Goal: Task Accomplishment & Management: Use online tool/utility

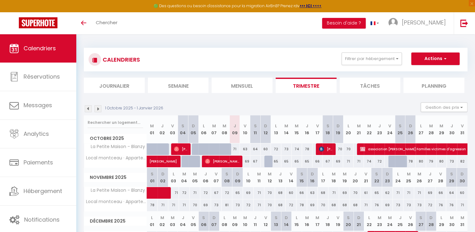
click at [366, 28] on li "Besoin d'aide ?" at bounding box center [344, 23] width 44 height 22
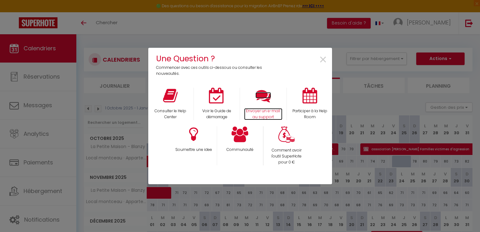
click at [265, 115] on p "Envoyer un e-mail au support" at bounding box center [263, 114] width 38 height 12
click at [323, 62] on span "×" at bounding box center [323, 60] width 8 height 20
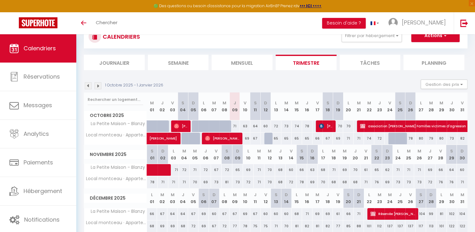
scroll to position [48, 0]
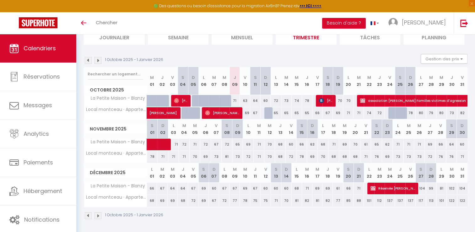
click at [88, 62] on img at bounding box center [88, 60] width 7 height 7
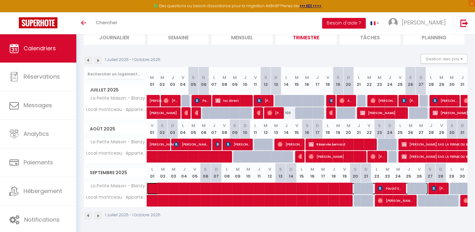
click at [253, 186] on span at bounding box center [291, 188] width 275 height 12
select select "OK"
select select "0"
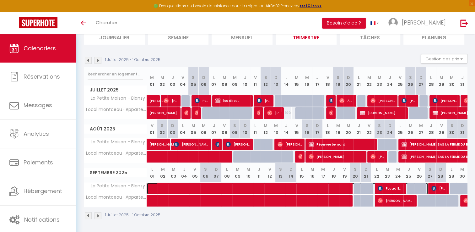
select select "0"
select select
select select "13683"
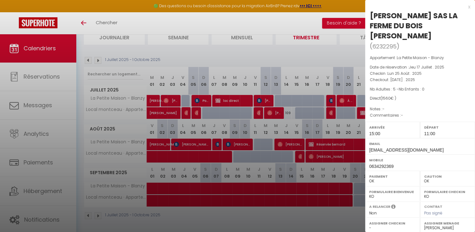
click at [465, 7] on div "x" at bounding box center [417, 7] width 105 height 8
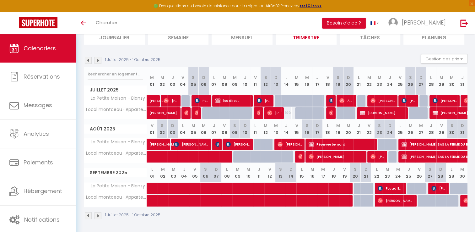
click at [100, 214] on img at bounding box center [98, 215] width 7 height 7
